Goal: Information Seeking & Learning: Ask a question

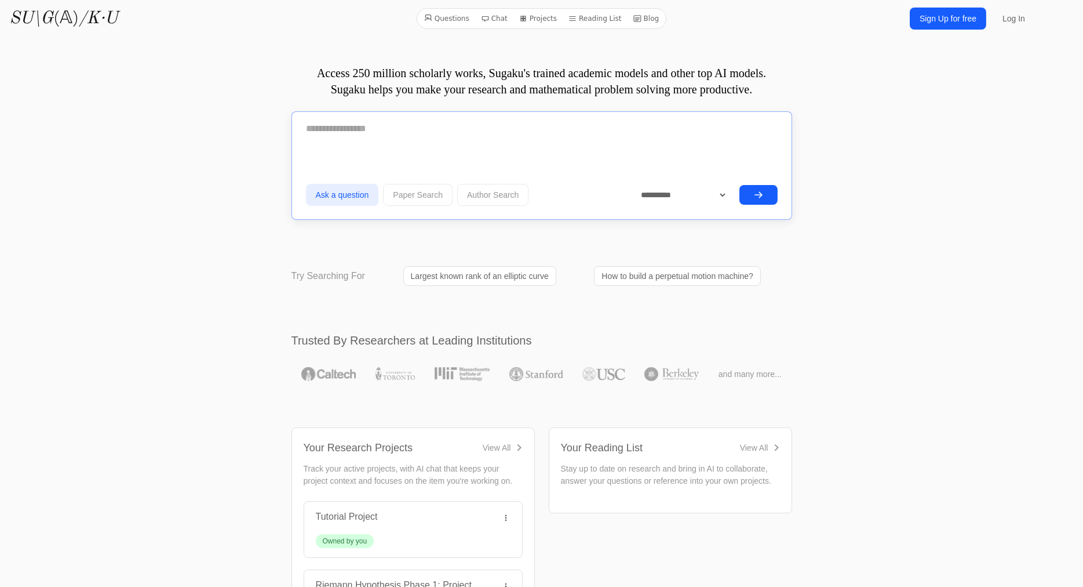
click at [410, 136] on textarea at bounding box center [542, 128] width 472 height 29
click at [1016, 16] on link "Log In" at bounding box center [1014, 18] width 37 height 21
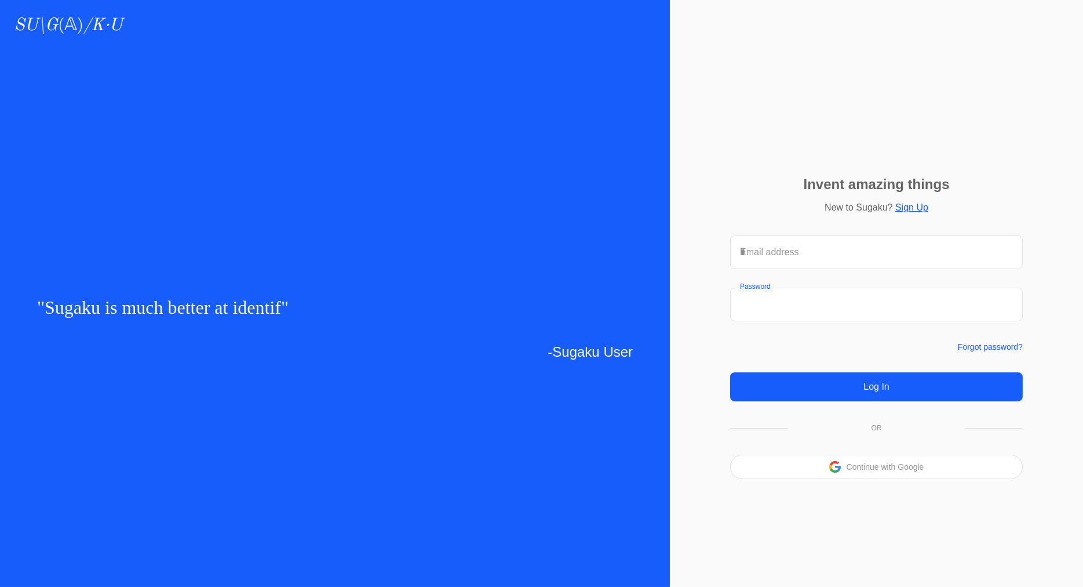
click at [867, 460] on div "Continue with Google" at bounding box center [877, 466] width 292 height 23
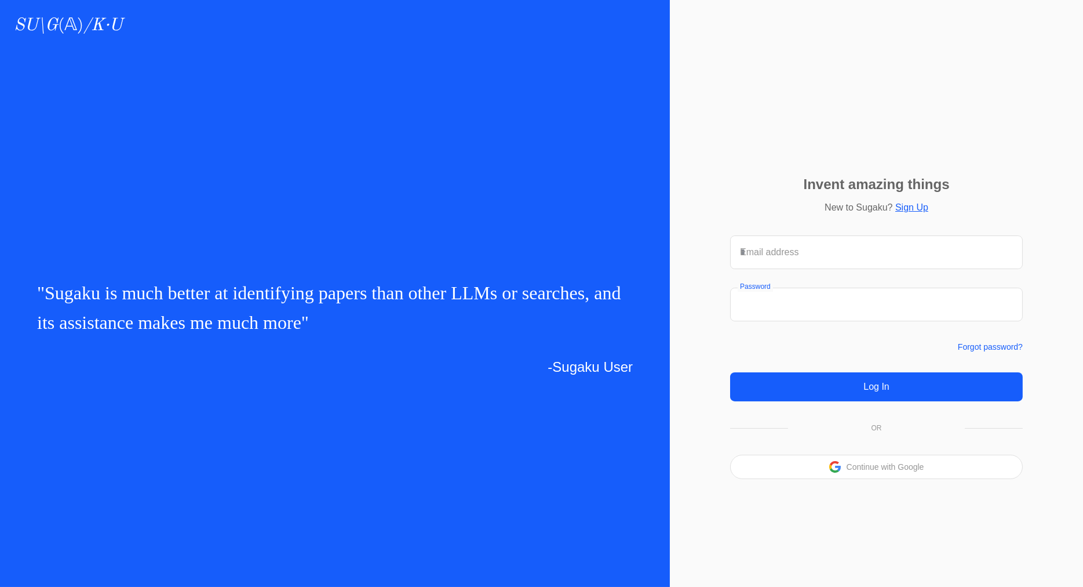
click at [863, 468] on p "Continue with Google" at bounding box center [886, 467] width 78 height 8
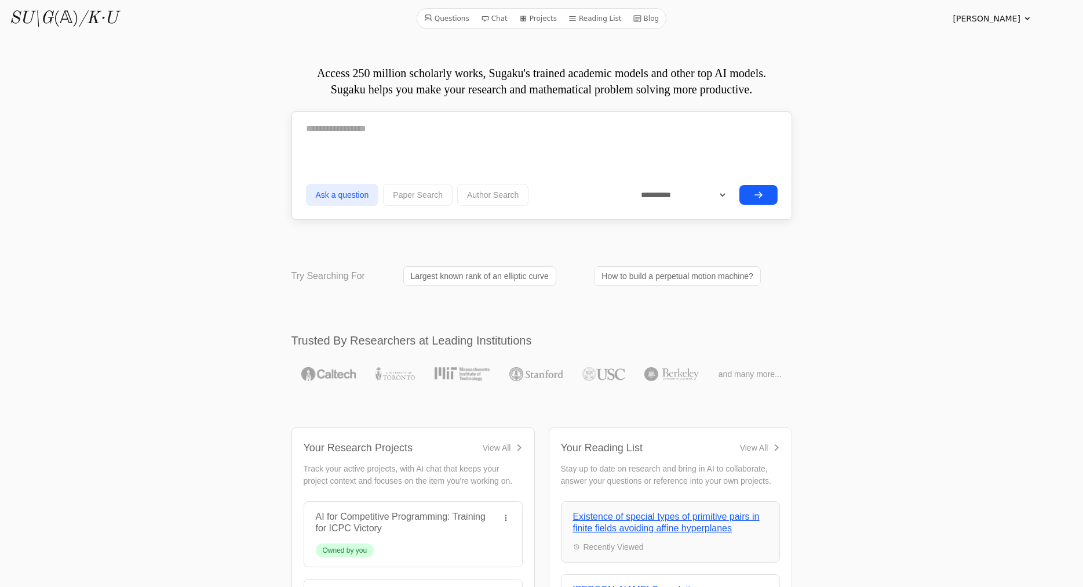
click at [1026, 18] on icon at bounding box center [1027, 18] width 5 height 3
click at [953, 130] on link "Database" at bounding box center [971, 127] width 111 height 21
click at [396, 132] on textarea at bounding box center [542, 128] width 472 height 29
type textarea "**********"
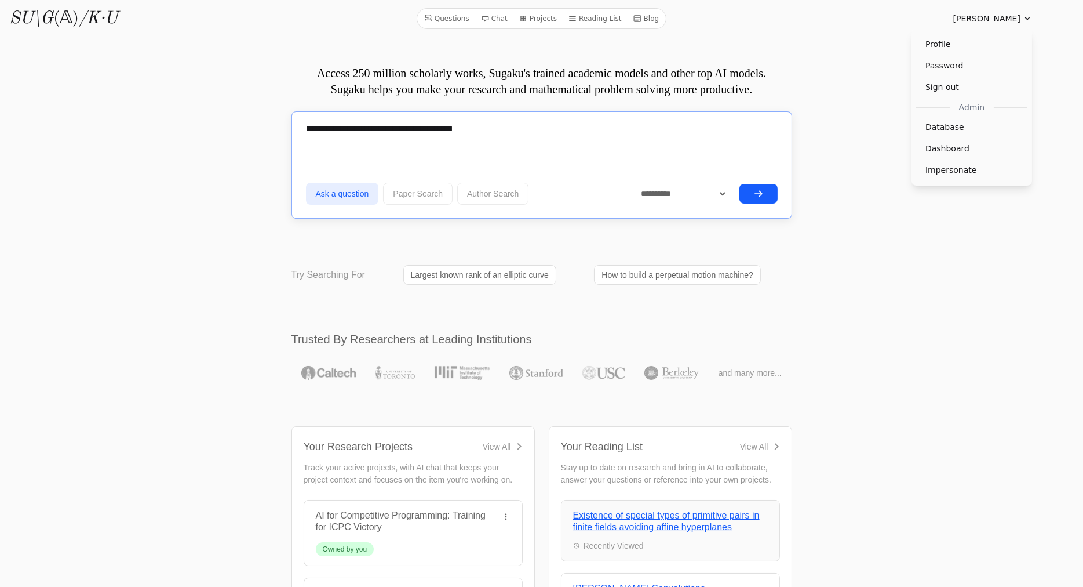
click at [759, 192] on icon "submit" at bounding box center [758, 193] width 7 height 5
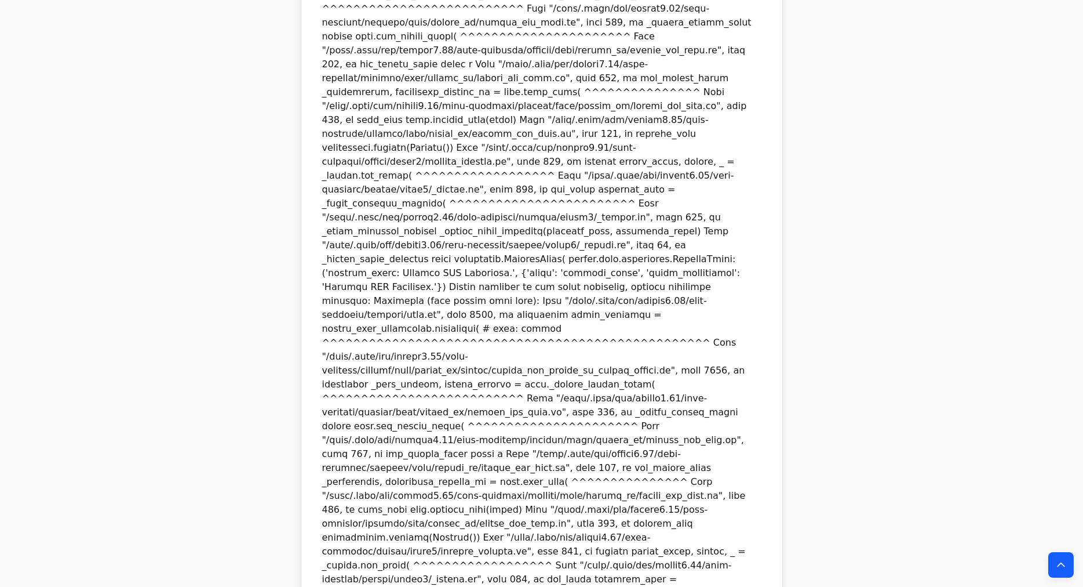
scroll to position [1307, 0]
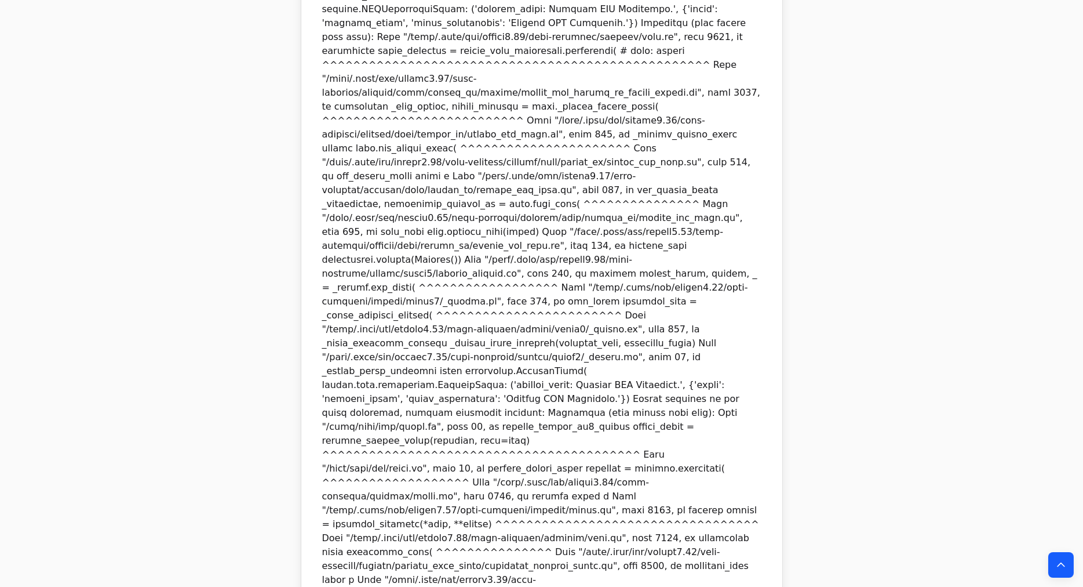
click at [596, 447] on div "Error:" at bounding box center [542, 86] width 458 height 7392
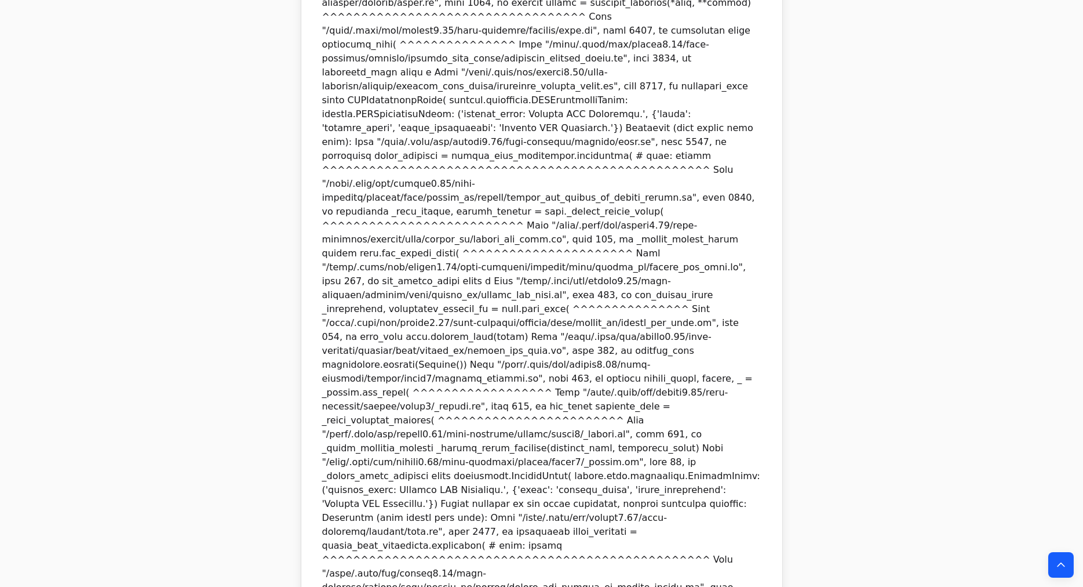
scroll to position [6494, 0]
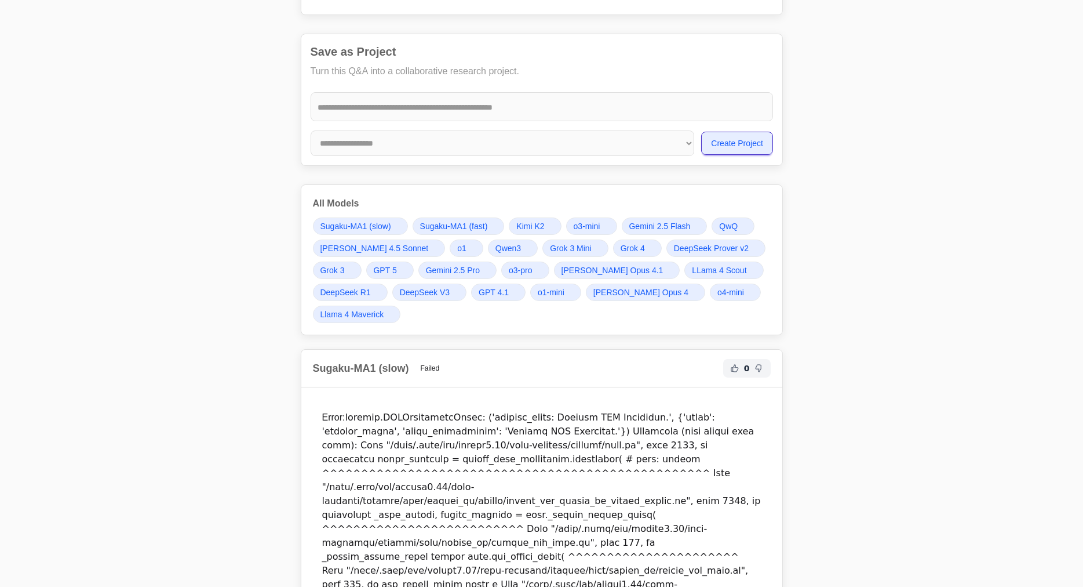
scroll to position [0, 0]
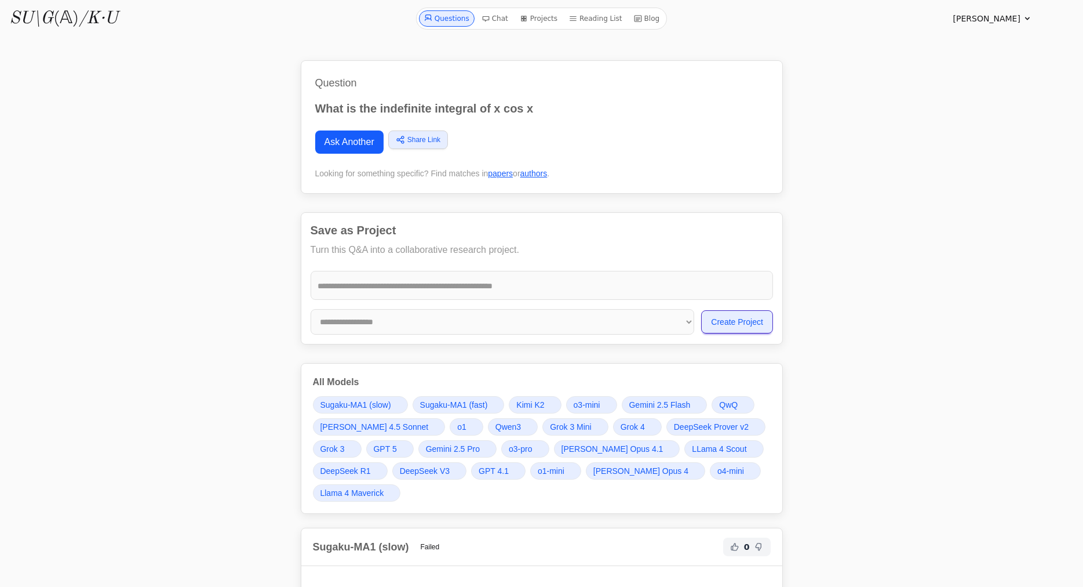
click at [392, 103] on p "What is the indefinite integral of x cos x" at bounding box center [541, 108] width 453 height 16
copy div "What is the indefinite integral of x cos x"
click at [355, 136] on link "Ask Another" at bounding box center [349, 141] width 68 height 23
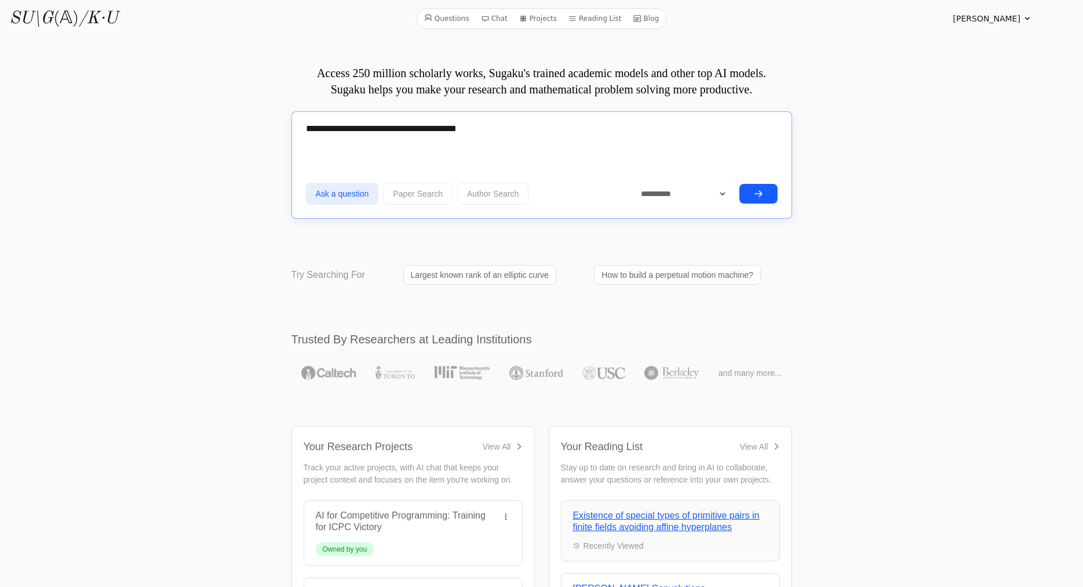
type textarea "**********"
click at [764, 193] on button "submit" at bounding box center [759, 194] width 38 height 20
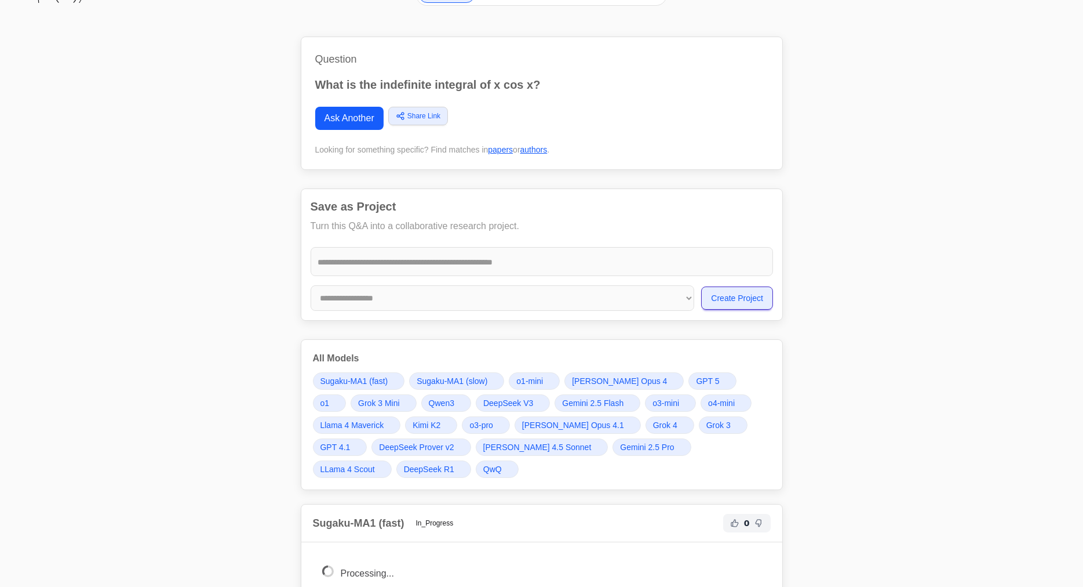
scroll to position [55, 0]
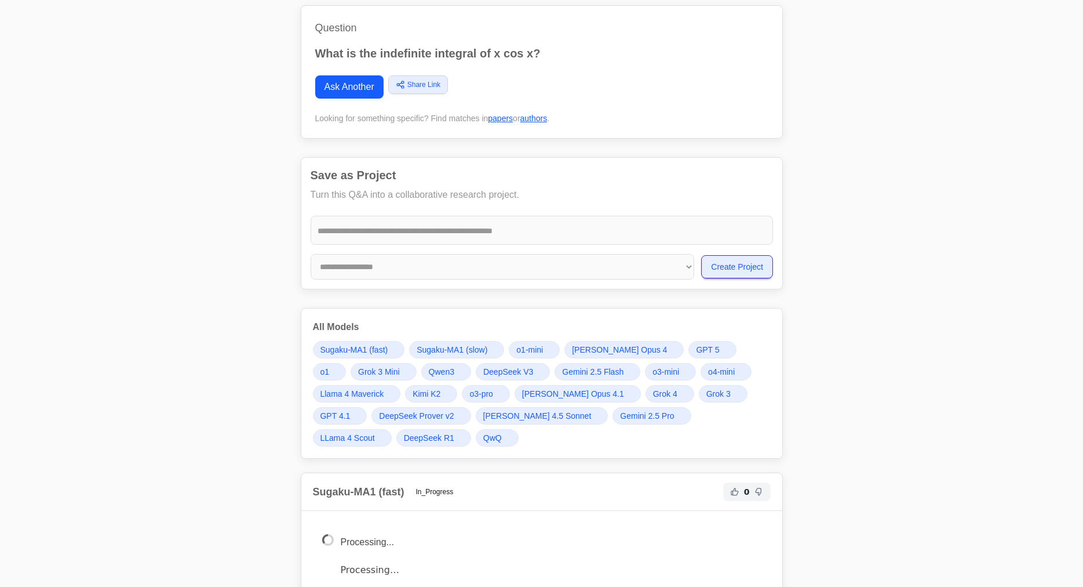
click at [483, 414] on span "[PERSON_NAME] 4.5 Sonnet" at bounding box center [537, 416] width 108 height 12
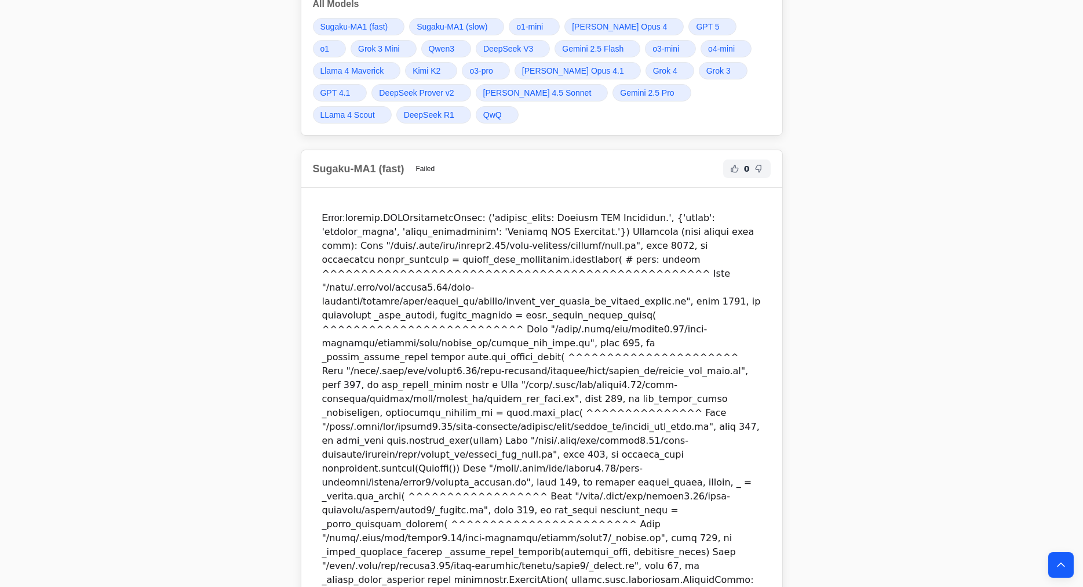
scroll to position [343, 0]
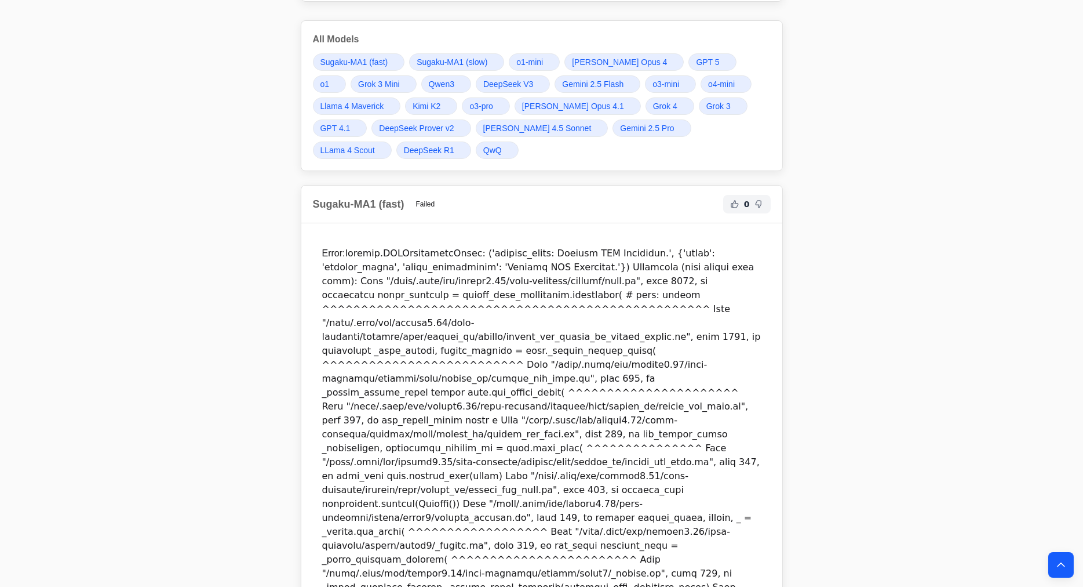
click at [483, 124] on span "[PERSON_NAME] 4.5 Sonnet" at bounding box center [537, 128] width 108 height 12
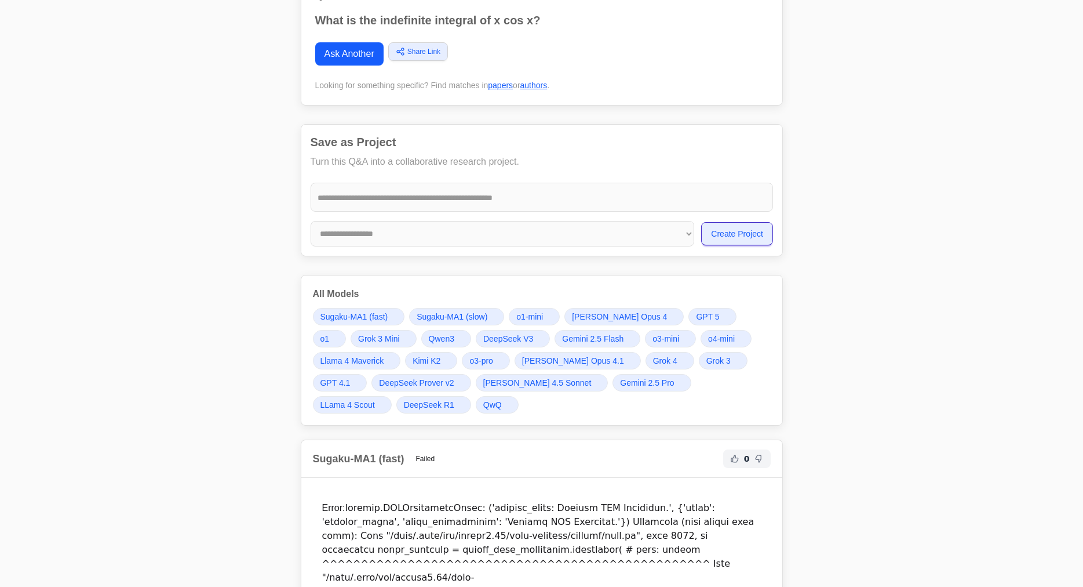
scroll to position [0, 0]
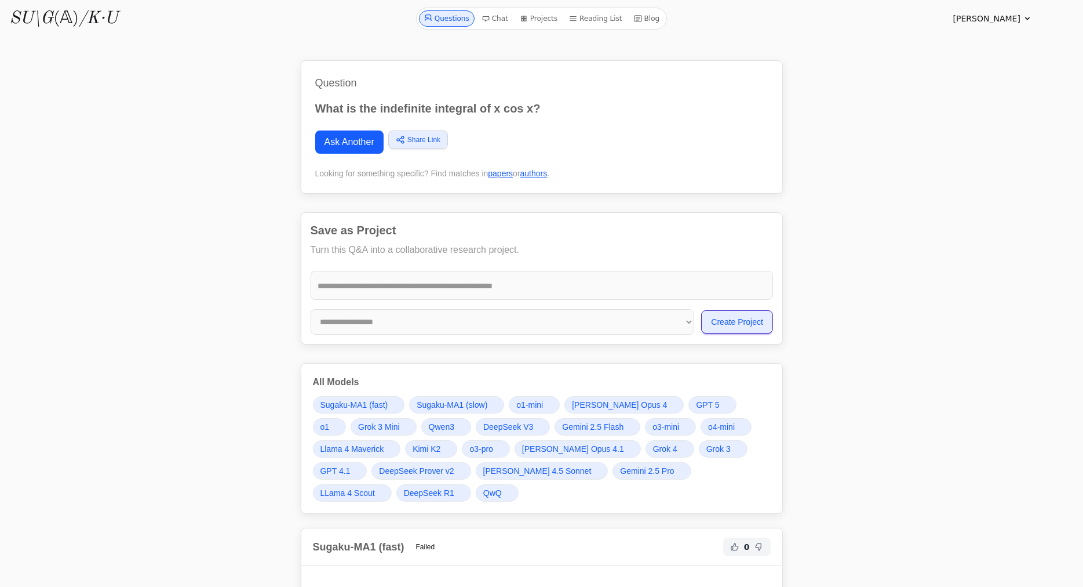
click at [81, 13] on icon "/K·U" at bounding box center [98, 18] width 39 height 17
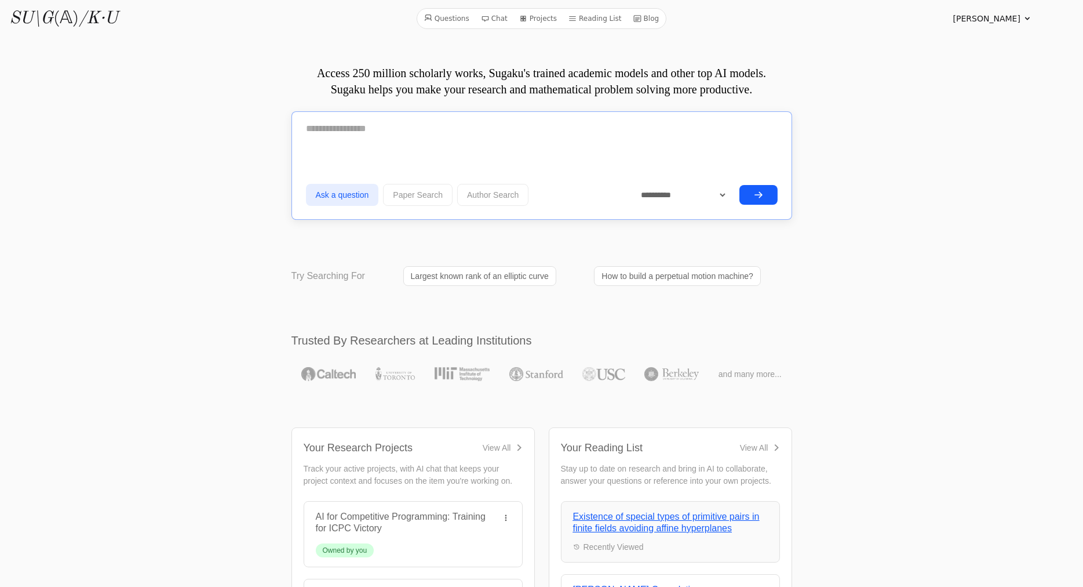
click at [443, 130] on textarea at bounding box center [542, 128] width 472 height 29
type textarea "**********"
click at [762, 192] on icon "submit" at bounding box center [758, 193] width 9 height 9
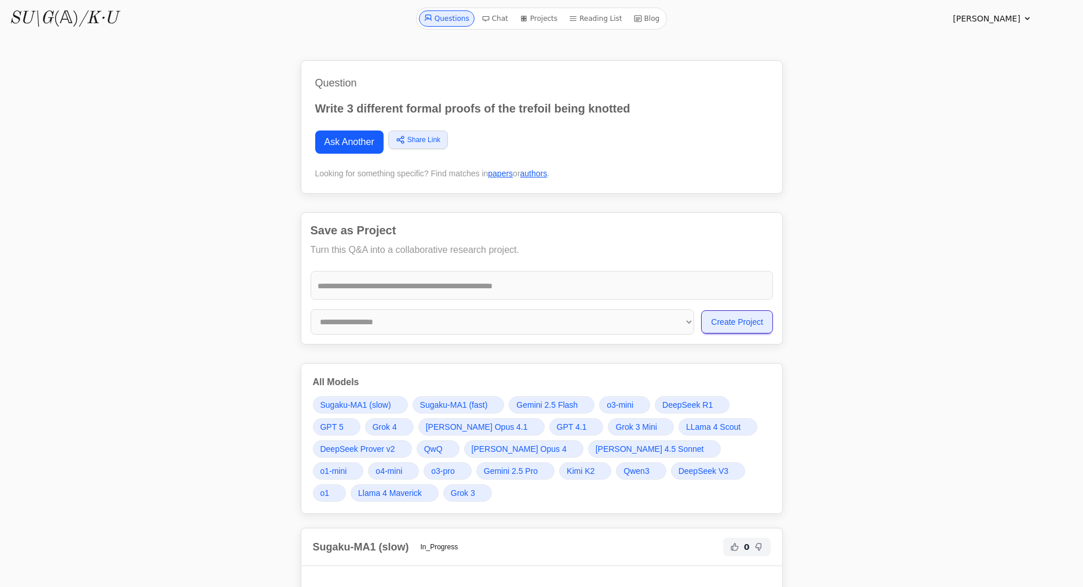
click at [596, 447] on span "[PERSON_NAME] 4.5 Sonnet" at bounding box center [650, 449] width 108 height 12
click at [596, 445] on span "[PERSON_NAME] 4.5 Sonnet" at bounding box center [650, 449] width 108 height 12
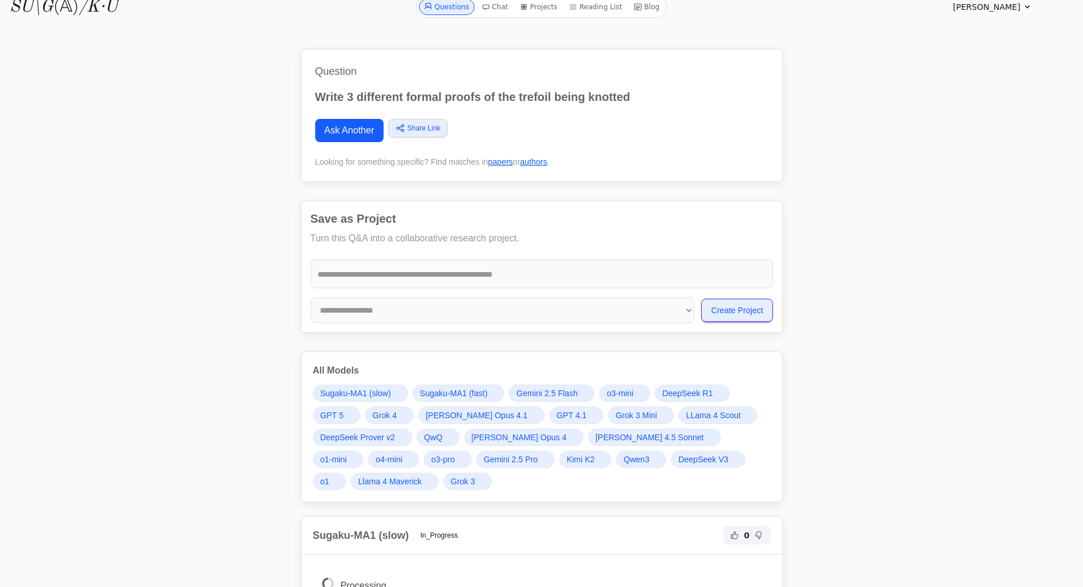
scroll to position [14, 0]
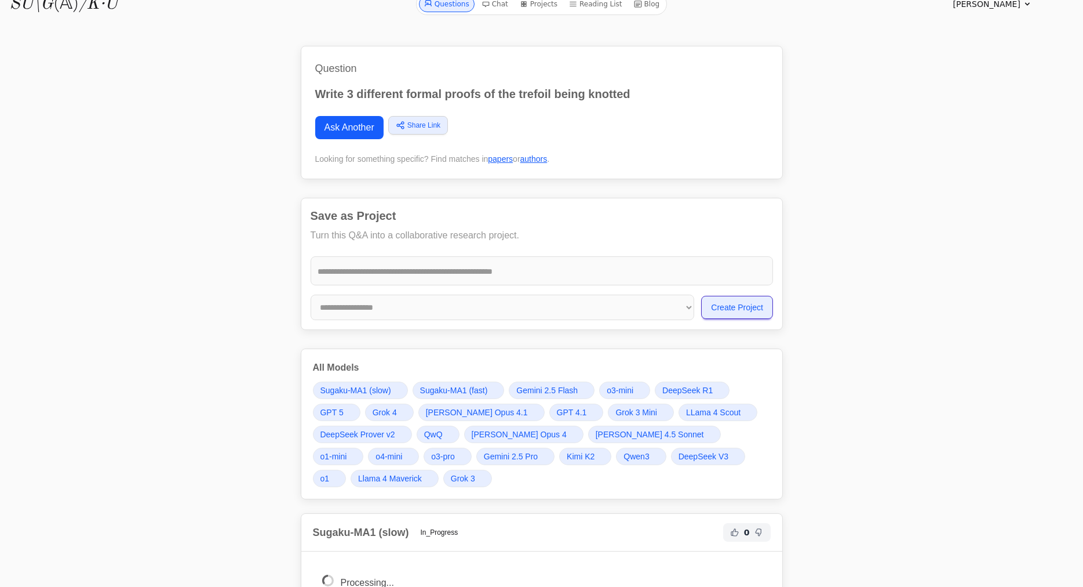
click at [484, 452] on span "Gemini 2.5 Pro" at bounding box center [511, 456] width 54 height 12
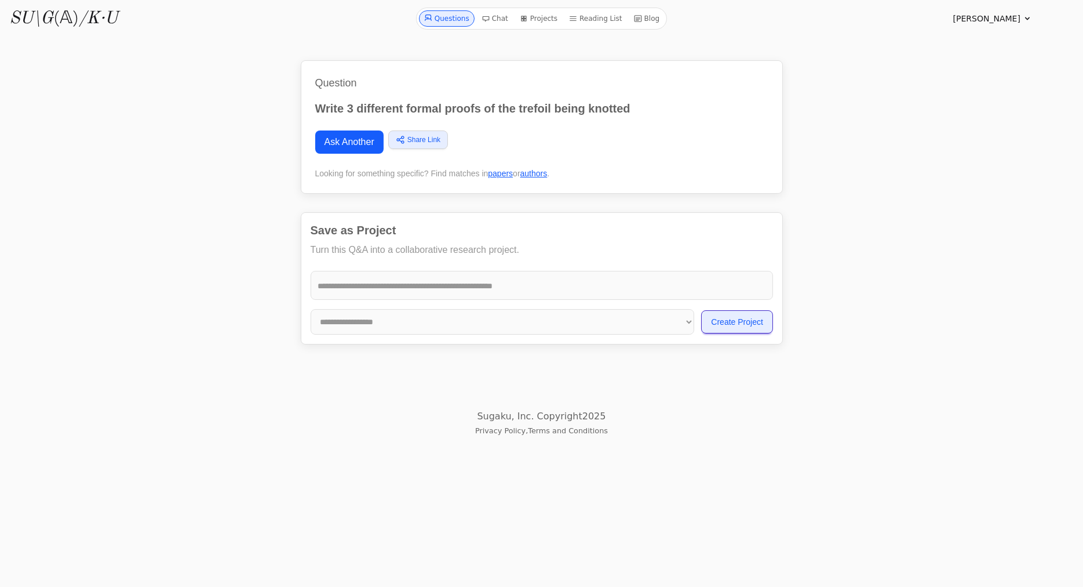
scroll to position [22261, 0]
